Goal: Find contact information: Find contact information

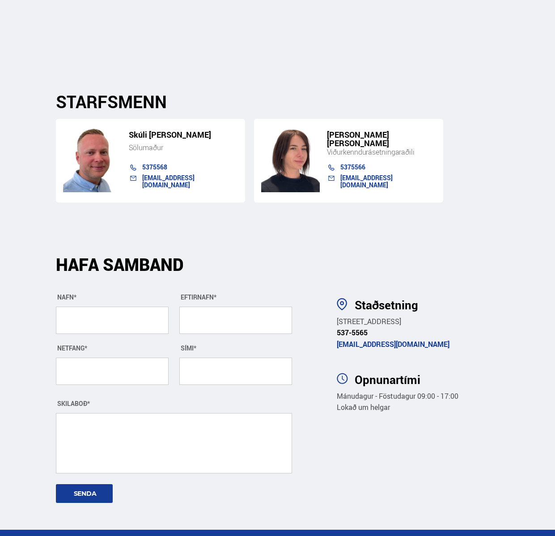
scroll to position [2857, 0]
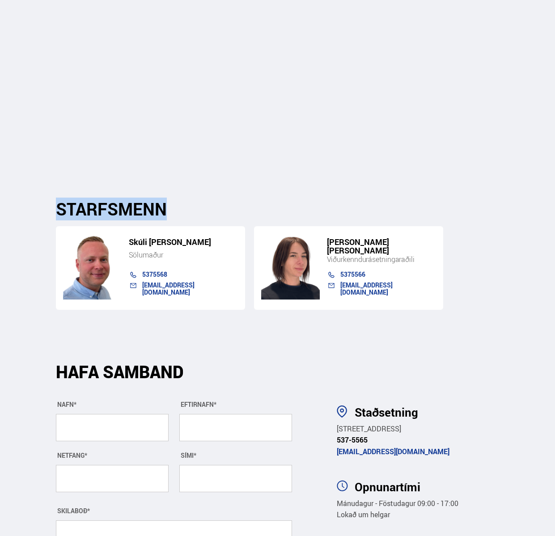
drag, startPoint x: 55, startPoint y: 143, endPoint x: 168, endPoint y: 147, distance: 113.2
click at [168, 199] on div "STARFSMENN [PERSON_NAME] Sölumaður 5375568 [EMAIL_ADDRESS][DOMAIN_NAME] [PERSON…" at bounding box center [277, 254] width 457 height 111
click at [171, 199] on h2 "STARFSMENN" at bounding box center [277, 209] width 443 height 20
click at [154, 199] on h2 "STARFSMENN" at bounding box center [277, 209] width 443 height 20
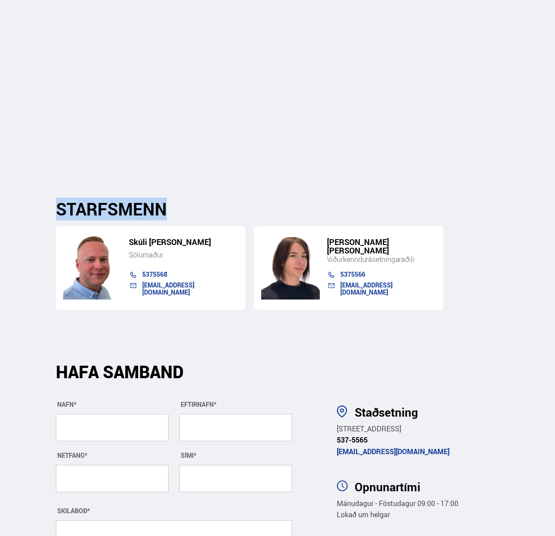
click at [154, 199] on h2 "STARFSMENN" at bounding box center [277, 209] width 443 height 20
click at [225, 199] on h2 "STARFSMENN" at bounding box center [277, 209] width 443 height 20
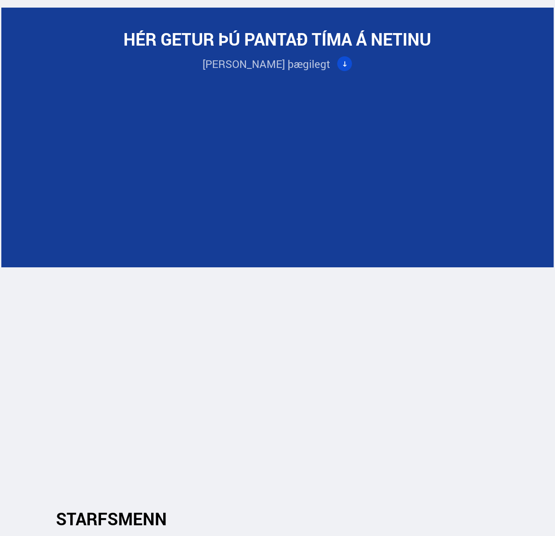
scroll to position [2792, 0]
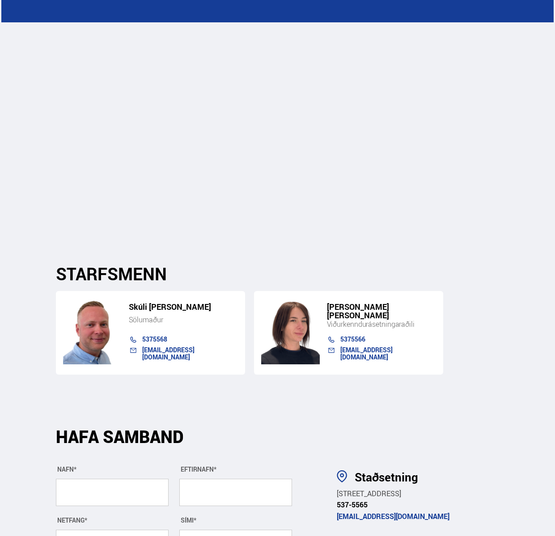
click at [349, 303] on h5 "[PERSON_NAME] [PERSON_NAME]" at bounding box center [381, 311] width 109 height 17
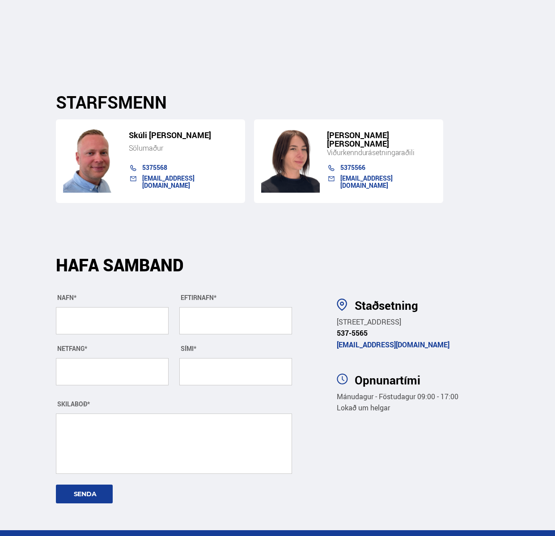
click at [372, 131] on div "[PERSON_NAME] [PERSON_NAME]" at bounding box center [377, 139] width 118 height 17
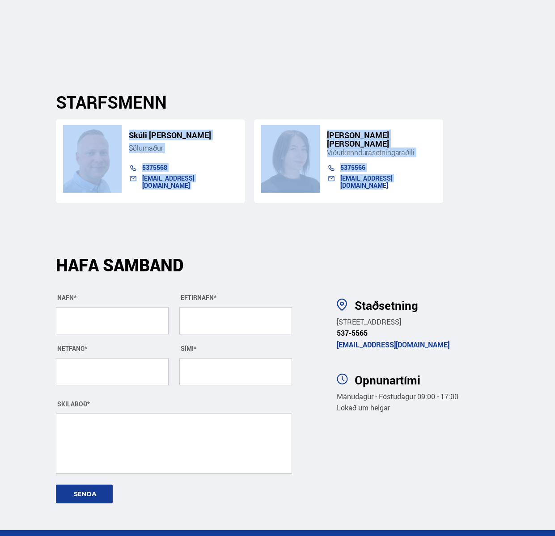
drag, startPoint x: 428, startPoint y: 113, endPoint x: 245, endPoint y: 46, distance: 194.5
click at [246, 92] on div "STARFSMENN [PERSON_NAME] Sölumaður 5375568 [EMAIL_ADDRESS][DOMAIN_NAME] [PERSON…" at bounding box center [277, 147] width 457 height 111
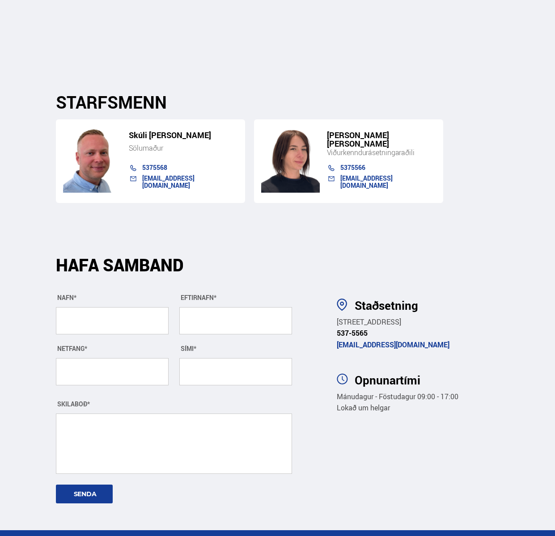
click at [244, 92] on h2 "STARFSMENN" at bounding box center [277, 102] width 443 height 20
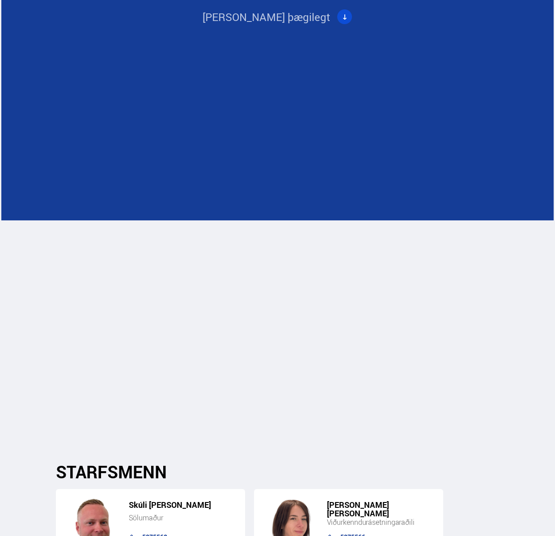
scroll to position [2794, 0]
